Goal: Transaction & Acquisition: Purchase product/service

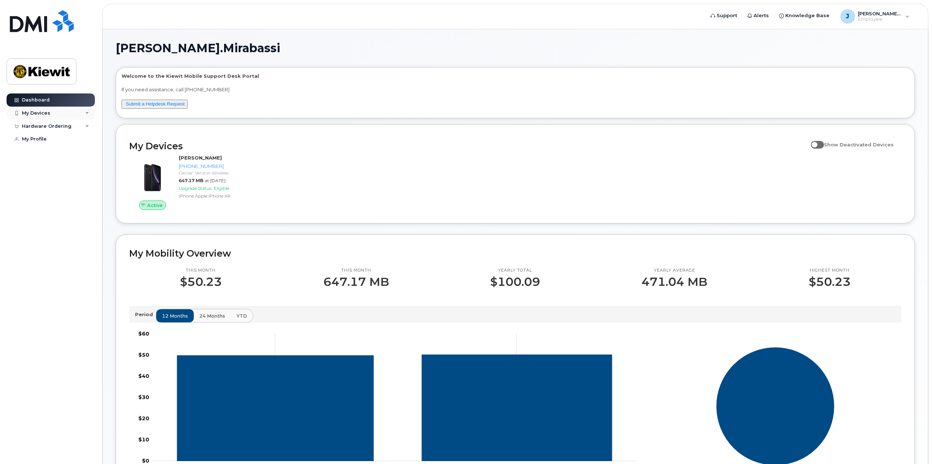
click at [57, 115] on div "My Devices" at bounding box center [51, 113] width 88 height 13
click at [74, 170] on div "Hardware Ordering" at bounding box center [51, 165] width 88 height 13
click at [44, 182] on div "New Order" at bounding box center [39, 179] width 28 height 7
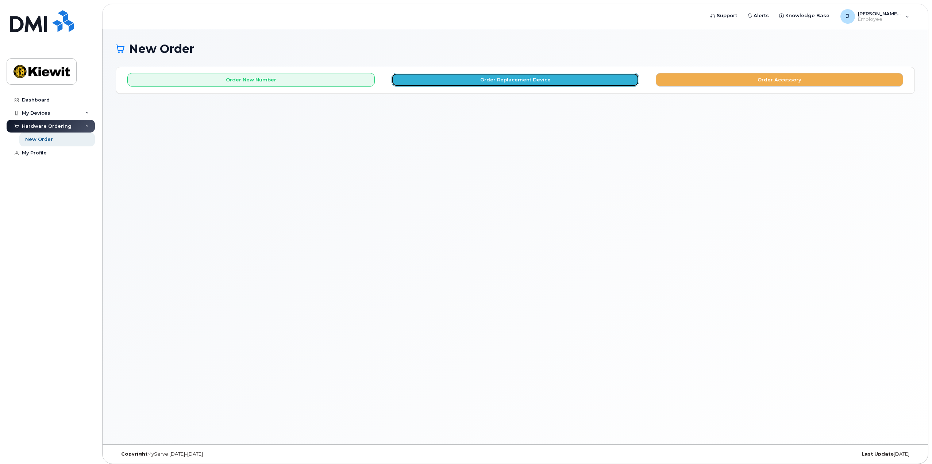
click at [507, 80] on button "Order Replacement Device" at bounding box center [515, 80] width 247 height 14
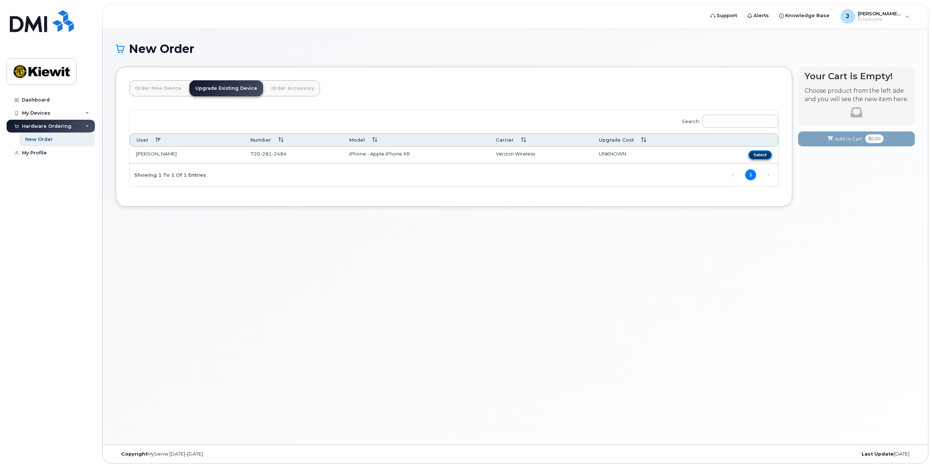
click at [758, 154] on button "Select" at bounding box center [760, 154] width 23 height 9
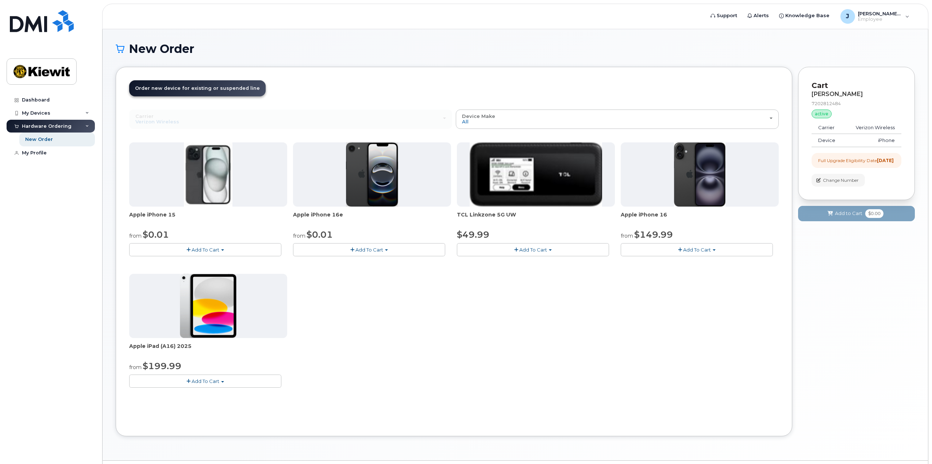
click at [223, 251] on span "button" at bounding box center [222, 249] width 3 height 1
click at [368, 298] on div "Apple iPhone 15 from $0.01 Add To Cart $0.01 - 2 Year Upgrade (128GB) $729.99 -…" at bounding box center [454, 270] width 650 height 257
click at [712, 250] on button "Add To Cart" at bounding box center [697, 249] width 152 height 13
click at [726, 353] on div "Apple iPhone 15 from $0.01 Add To Cart $0.01 - 2 Year Upgrade (128GB) $729.99 -…" at bounding box center [454, 270] width 650 height 257
click at [223, 250] on span "button" at bounding box center [222, 249] width 3 height 1
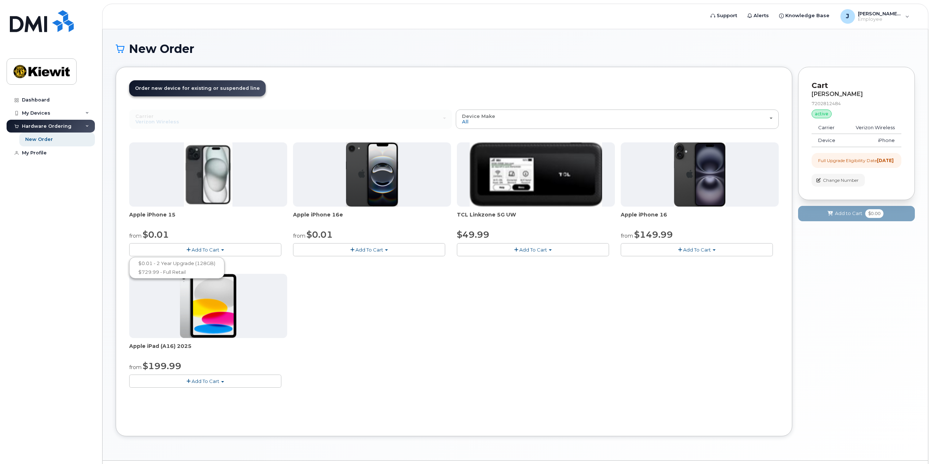
click at [418, 313] on div "Apple iPhone 15 from $0.01 Add To Cart $0.01 - 2 Year Upgrade (128GB) $729.99 -…" at bounding box center [454, 270] width 650 height 257
